Goal: Find specific page/section: Find specific page/section

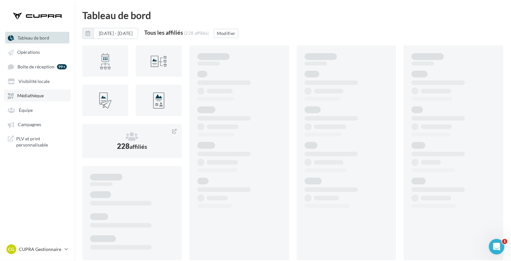
click at [32, 100] on link "Médiathèque" at bounding box center [37, 95] width 67 height 12
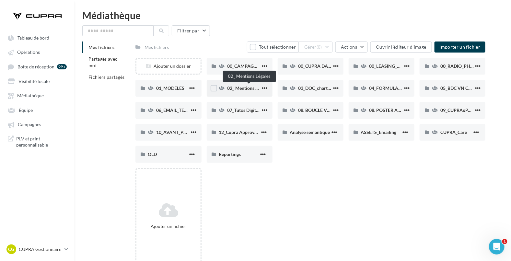
click at [246, 88] on span "02_ Mentions Légales" at bounding box center [248, 88] width 43 height 6
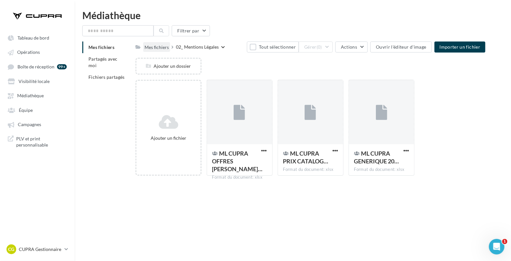
click at [161, 47] on div "Mes fichiers" at bounding box center [156, 47] width 24 height 6
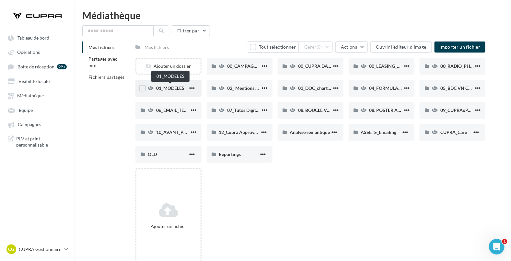
click at [171, 89] on span "01_MODELES" at bounding box center [170, 88] width 28 height 6
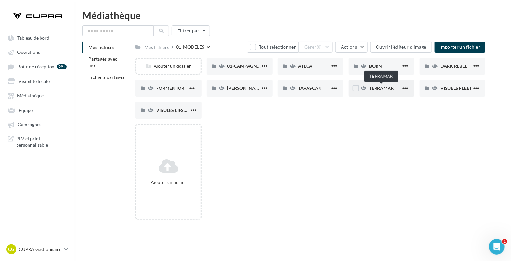
click at [389, 89] on span "TERRAMAR" at bounding box center [381, 88] width 25 height 6
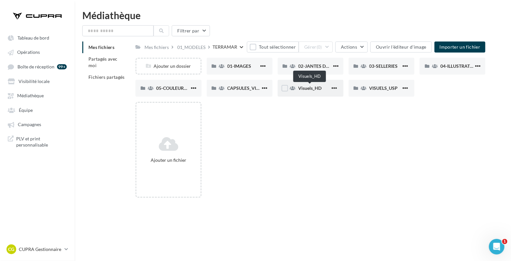
click at [307, 88] on span "Visuels_HD" at bounding box center [309, 88] width 23 height 6
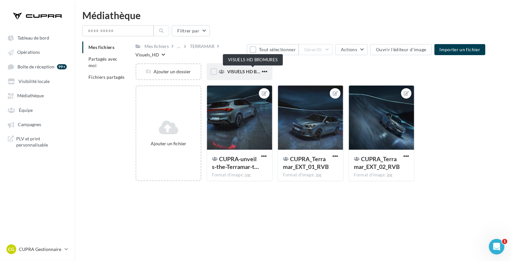
click at [230, 70] on span "VISUELS HD BROMURES" at bounding box center [253, 72] width 52 height 6
